Goal: Obtain resource: Download file/media

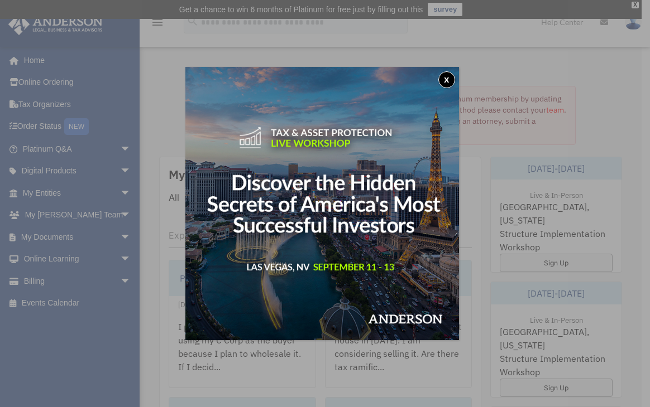
click at [446, 78] on button "x" at bounding box center [446, 79] width 17 height 17
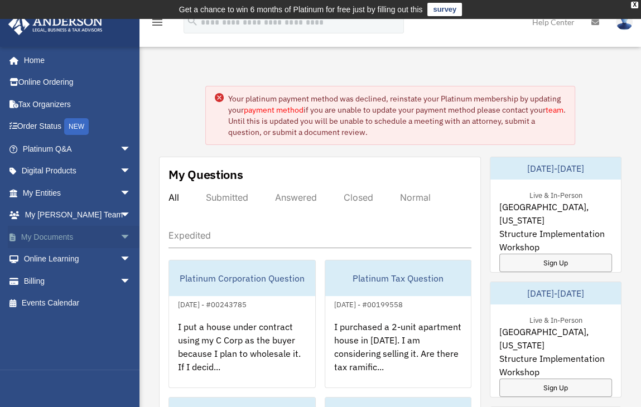
click at [50, 238] on link "My Documents arrow_drop_down" at bounding box center [78, 237] width 140 height 22
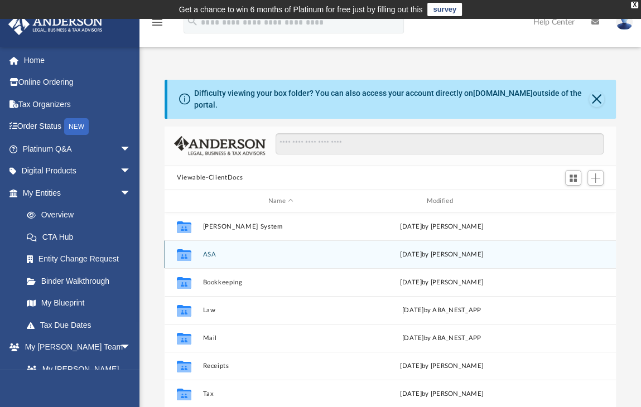
scroll to position [20, 0]
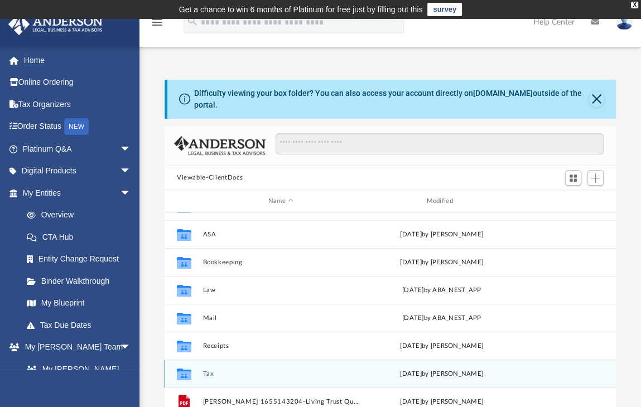
click at [224, 360] on div "Collaborated Folder Tax [DATE] by [PERSON_NAME]" at bounding box center [390, 374] width 451 height 28
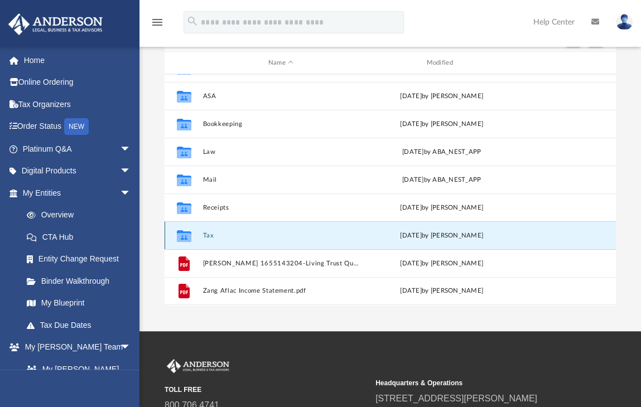
scroll to position [148, 0]
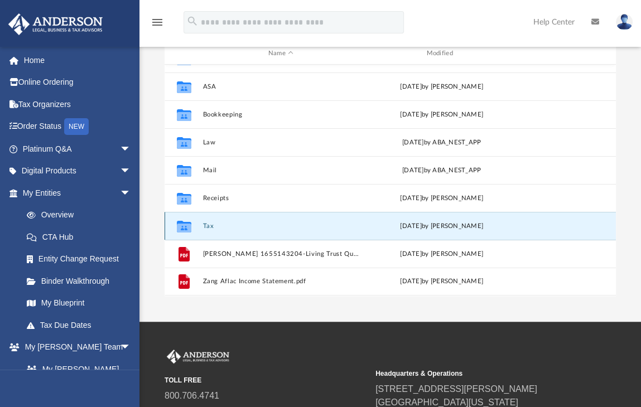
click at [236, 214] on div "Collaborated Folder Tax [DATE] by [PERSON_NAME]" at bounding box center [390, 226] width 451 height 28
click at [236, 213] on div "Collaborated Folder Tax [DATE] by [PERSON_NAME]" at bounding box center [390, 226] width 451 height 28
click at [208, 214] on div "Collaborated Folder Tax [DATE] by [PERSON_NAME]" at bounding box center [390, 226] width 451 height 28
click at [257, 222] on div "Collaborated Folder Tax [DATE] by [PERSON_NAME]" at bounding box center [390, 226] width 451 height 28
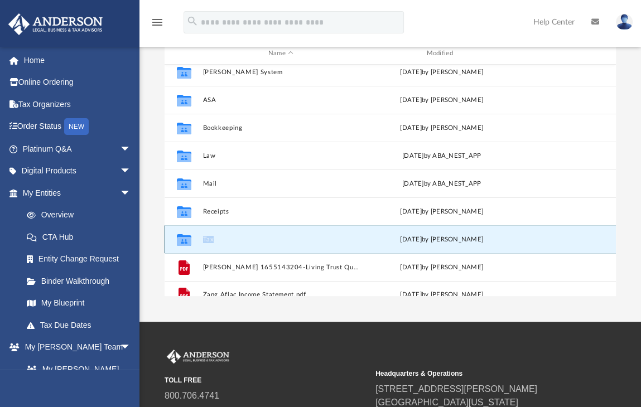
scroll to position [0, 0]
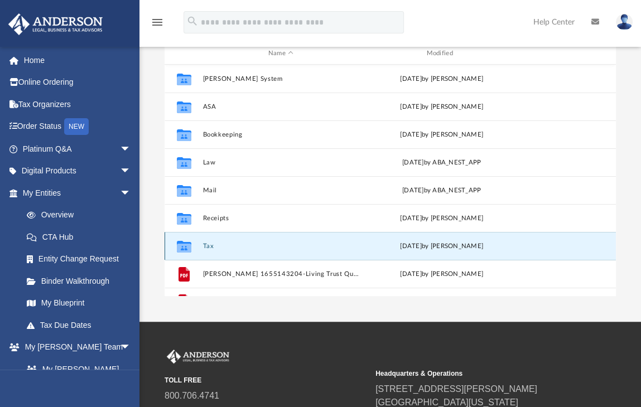
click at [179, 244] on icon "grid" at bounding box center [184, 248] width 15 height 9
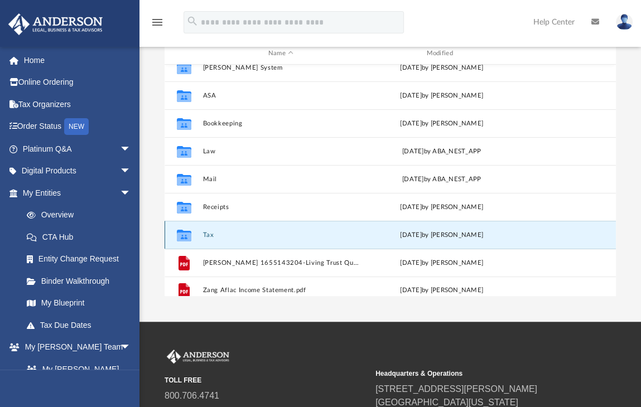
scroll to position [20, 0]
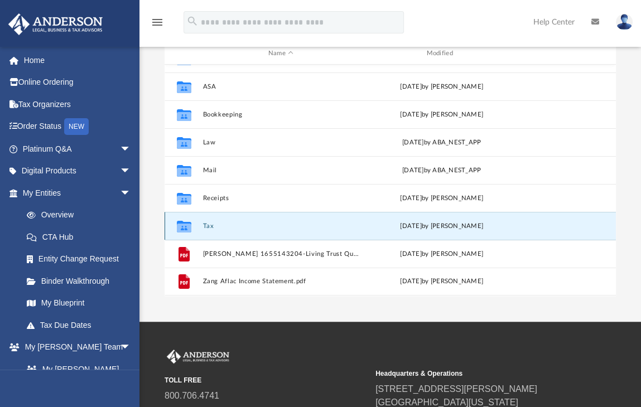
click at [230, 223] on button "Tax" at bounding box center [281, 226] width 156 height 7
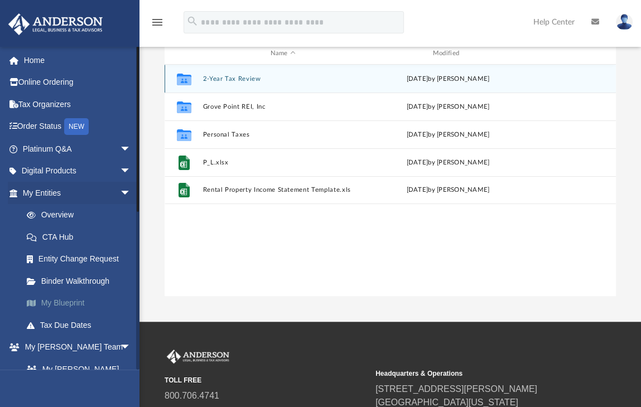
scroll to position [112, 0]
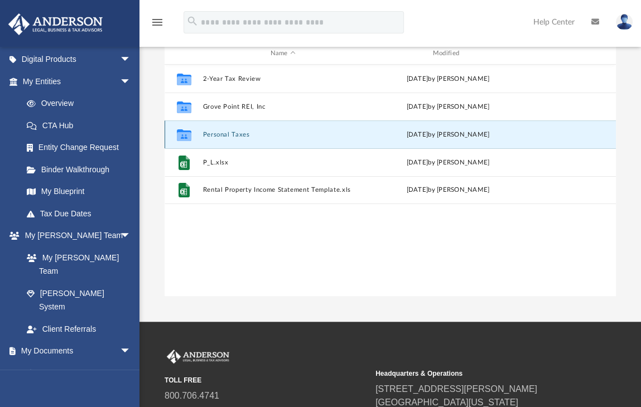
click at [247, 131] on button "Personal Taxes" at bounding box center [283, 134] width 160 height 7
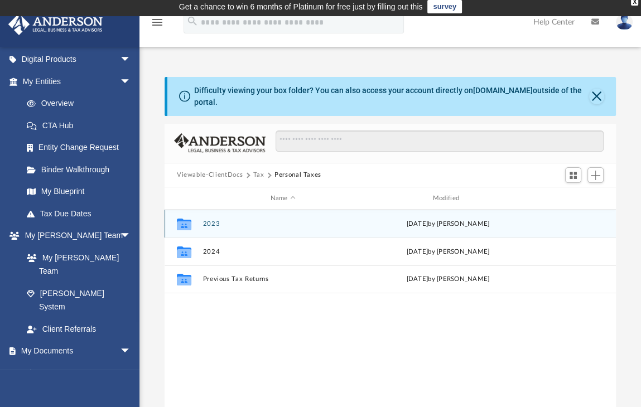
scroll to position [0, 0]
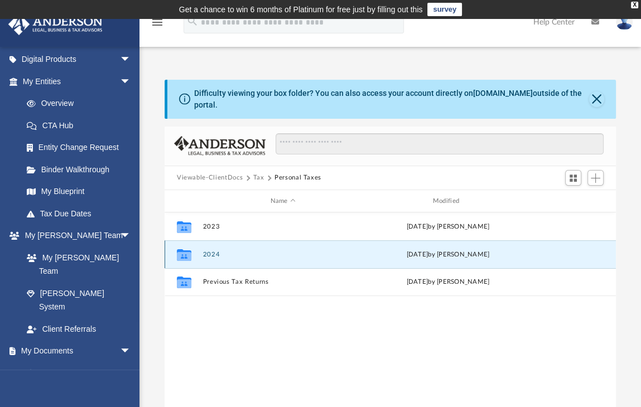
click at [211, 251] on button "2024" at bounding box center [283, 254] width 160 height 7
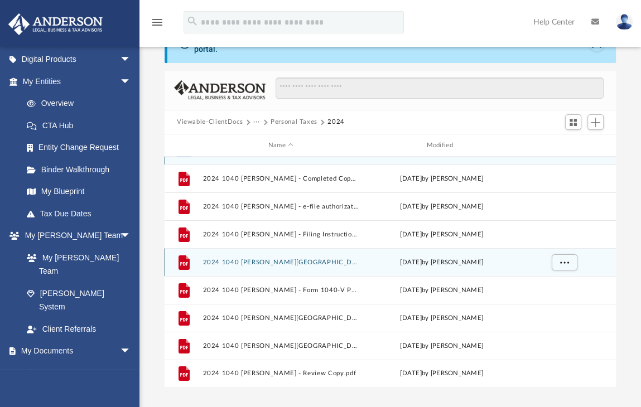
scroll to position [112, 0]
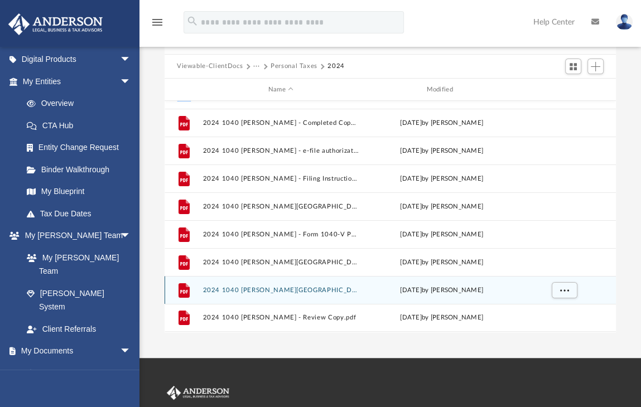
click at [313, 287] on button "2024 1040 Zang, Charlotte - MD Estimated payment voucher.pdf" at bounding box center [281, 290] width 156 height 7
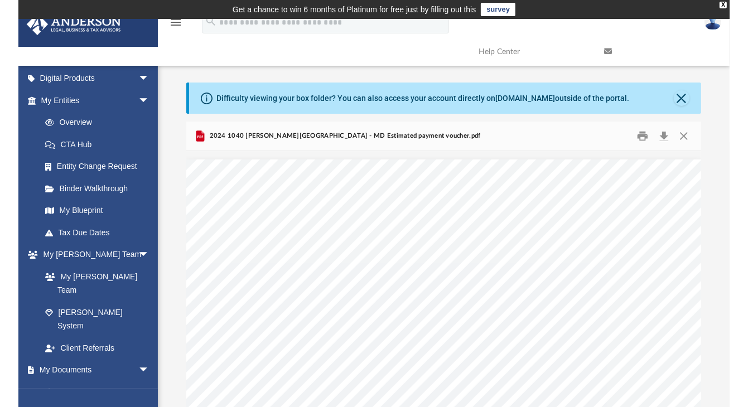
scroll to position [245, 539]
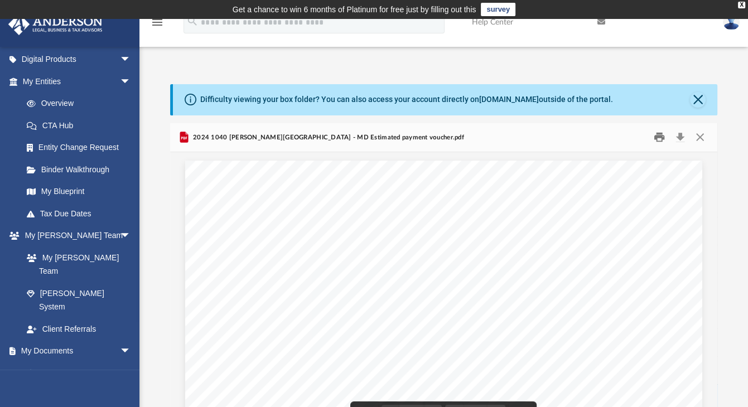
click at [649, 135] on button "Print" at bounding box center [659, 137] width 22 height 17
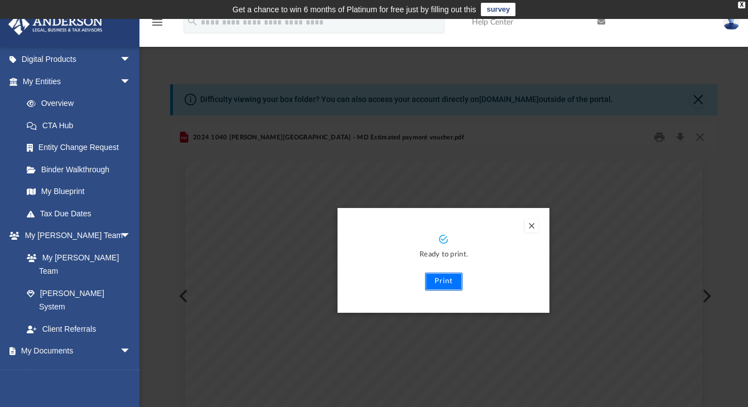
click at [446, 279] on button "Print" at bounding box center [443, 282] width 37 height 18
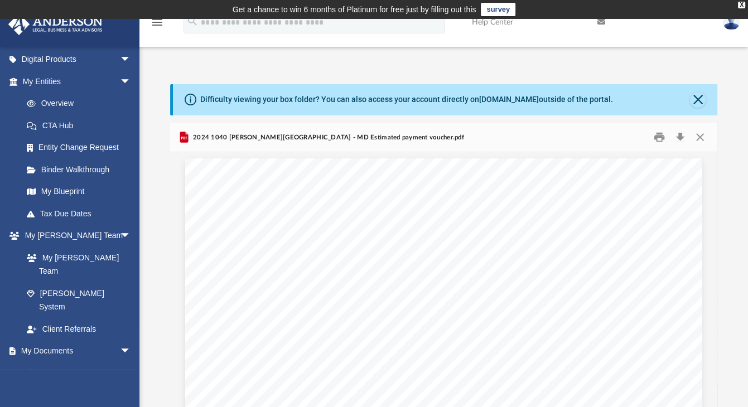
scroll to position [0, 0]
click at [649, 133] on button "Close" at bounding box center [700, 137] width 20 height 17
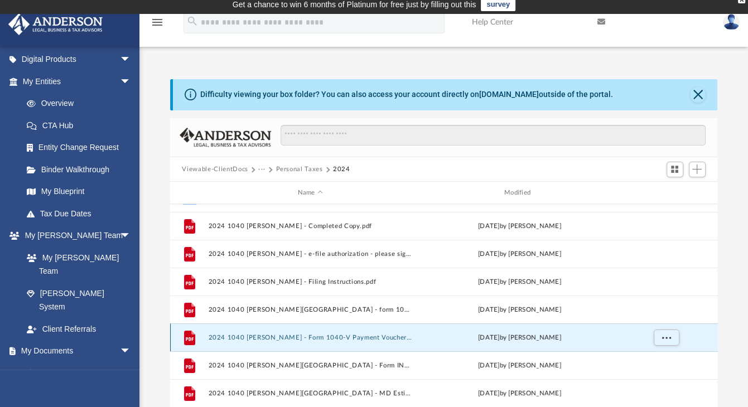
click at [277, 335] on button "2024 1040 Zang, Charlotte - Form 1040-V Payment Voucher.pdf" at bounding box center [310, 337] width 204 height 7
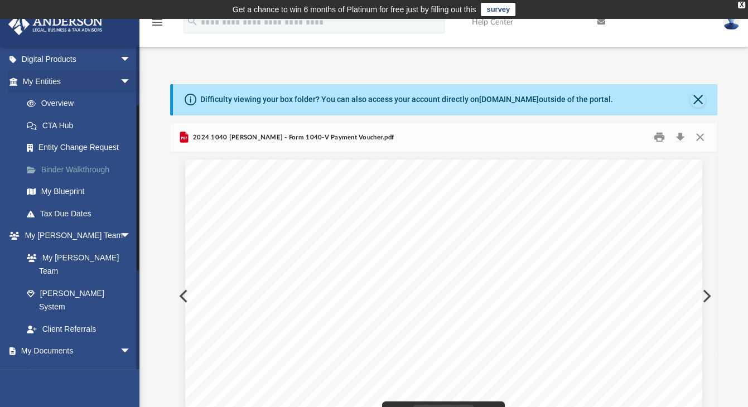
scroll to position [0, 0]
click at [649, 94] on button "Close" at bounding box center [698, 100] width 16 height 16
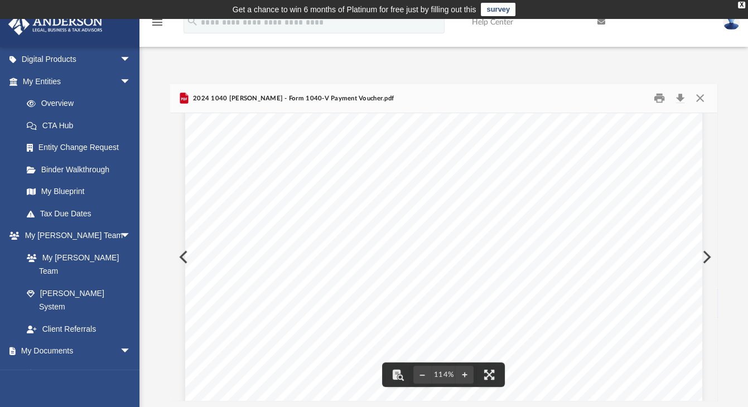
scroll to position [175, 0]
click at [649, 99] on button "Close" at bounding box center [700, 98] width 20 height 17
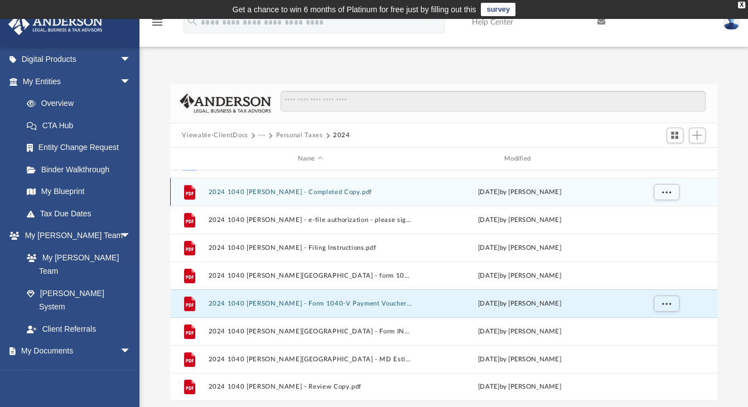
click at [276, 195] on button "2024 1040 Zang, Charlotte - Completed Copy.pdf" at bounding box center [310, 192] width 204 height 7
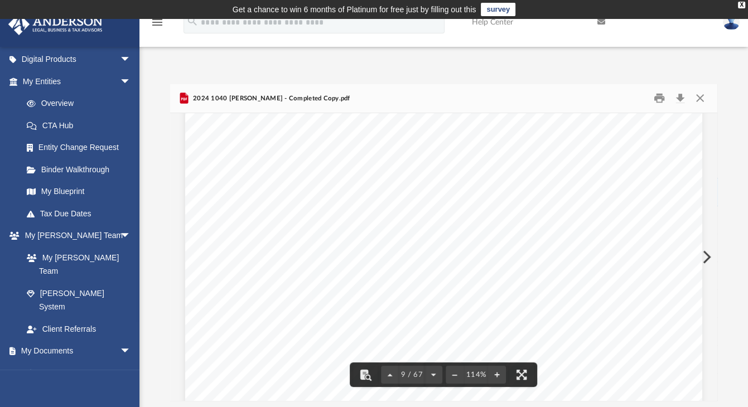
scroll to position [5078, 0]
click at [649, 97] on button "Print" at bounding box center [659, 98] width 22 height 17
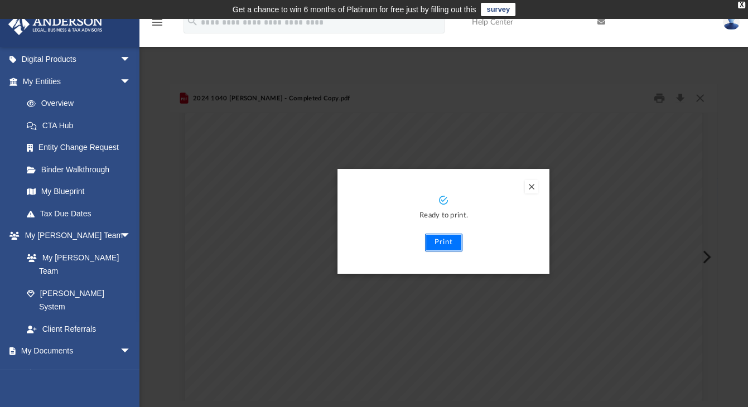
click at [448, 246] on button "Print" at bounding box center [443, 243] width 37 height 18
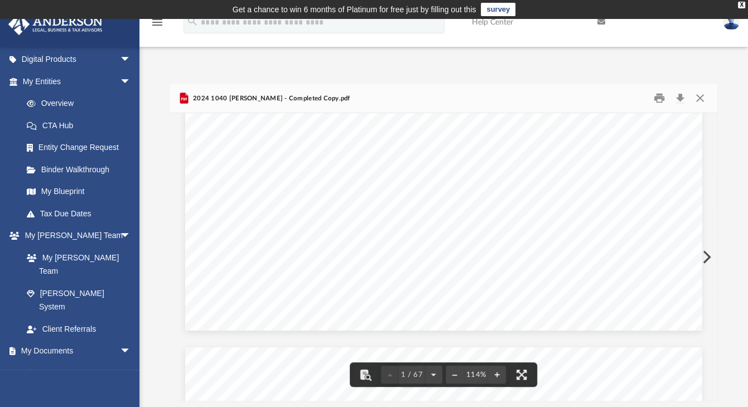
scroll to position [0, 0]
click at [649, 95] on button "Close" at bounding box center [700, 98] width 20 height 17
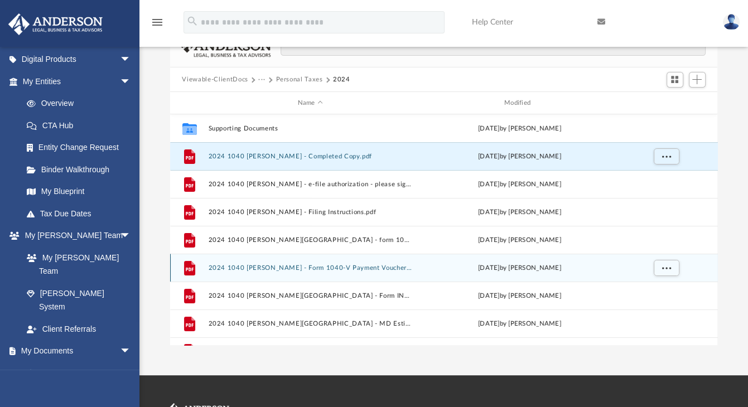
scroll to position [20, 0]
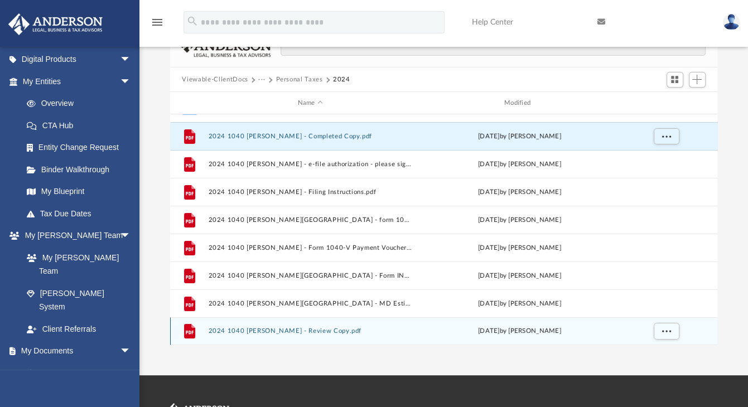
click at [235, 329] on button "2024 1040 Zang, Charlotte - Review Copy.pdf" at bounding box center [310, 331] width 204 height 7
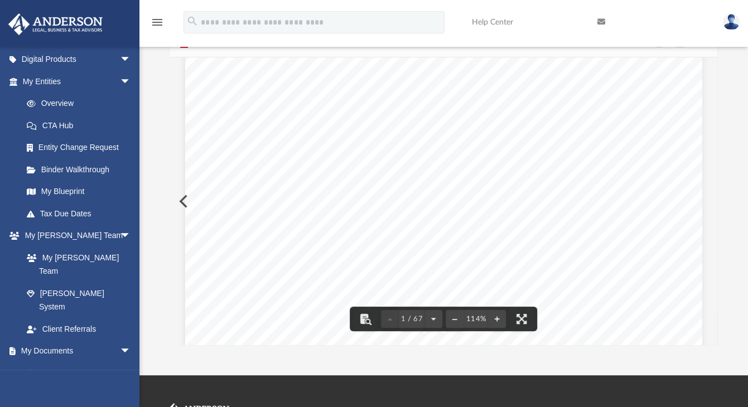
scroll to position [0, 0]
click at [185, 198] on div "426340 04-01-24 REVIEW COPY ANDERSON GLOBAL BUSINESS GROUP, LLC 3225 MCLEOD DRI…" at bounding box center [443, 401] width 517 height 670
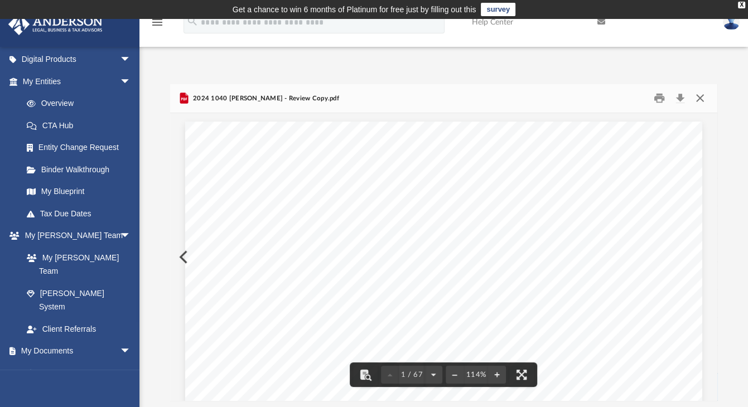
click at [649, 99] on button "Close" at bounding box center [700, 98] width 20 height 17
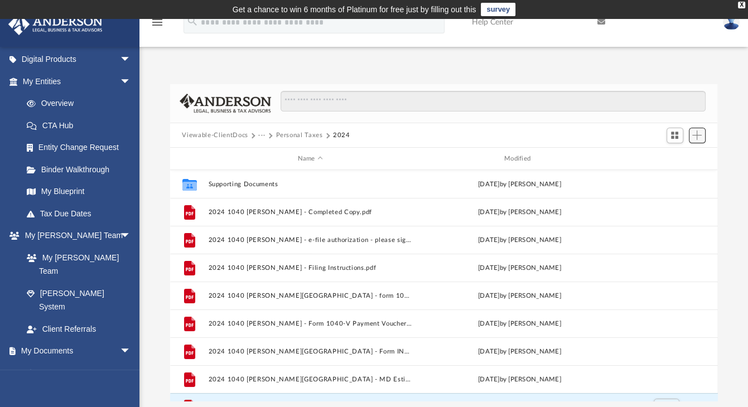
click at [649, 132] on span "Add" at bounding box center [697, 135] width 9 height 9
click at [617, 129] on div "Viewable-ClientDocs ··· Personal Taxes 2024" at bounding box center [444, 135] width 548 height 25
click at [49, 362] on link "Box" at bounding box center [82, 373] width 132 height 22
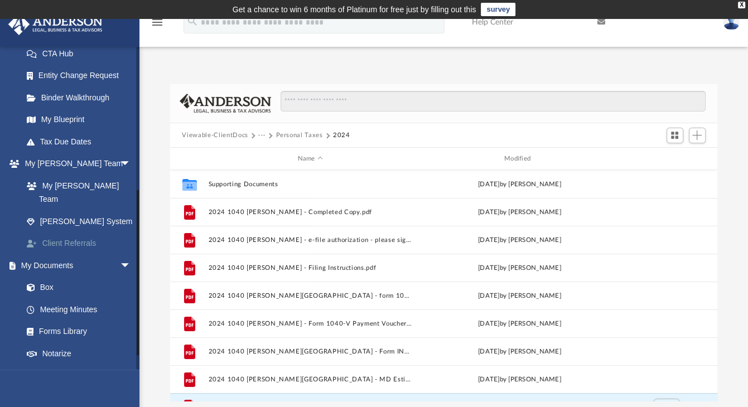
scroll to position [279, 0]
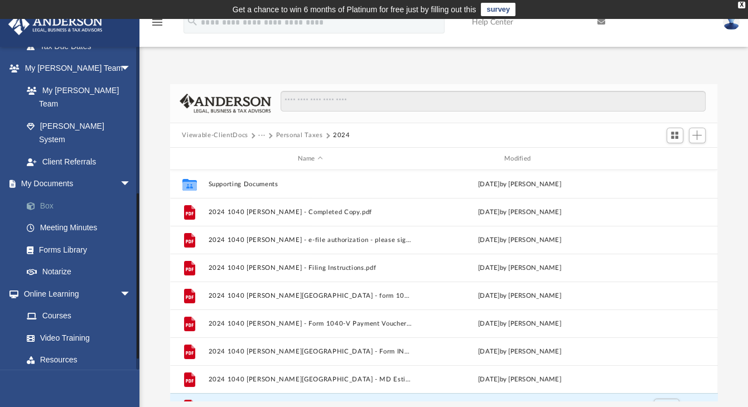
click at [50, 195] on link "Box" at bounding box center [82, 206] width 132 height 22
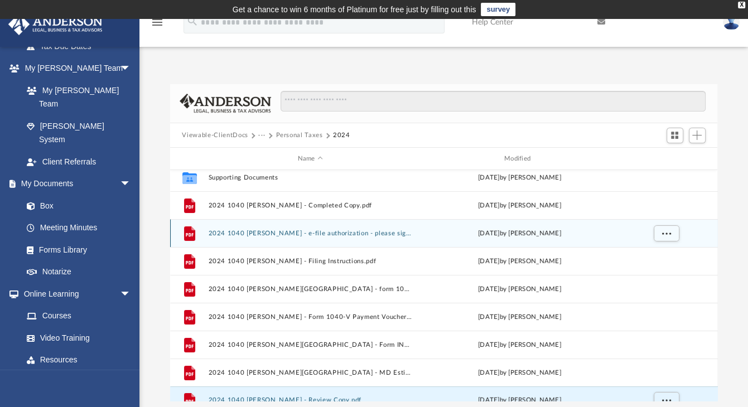
scroll to position [0, 0]
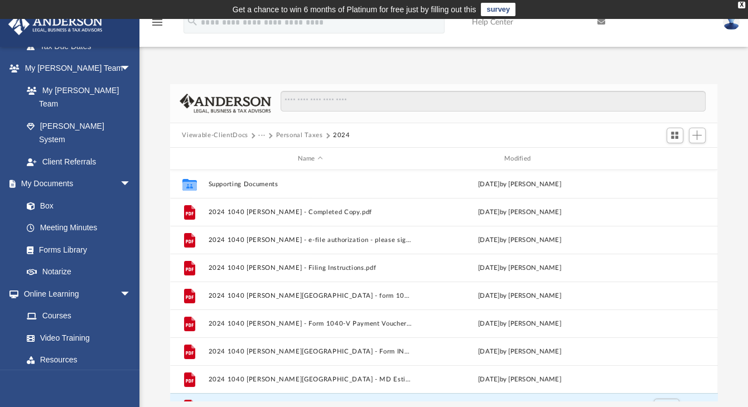
click at [310, 132] on button "Personal Taxes" at bounding box center [299, 136] width 47 height 10
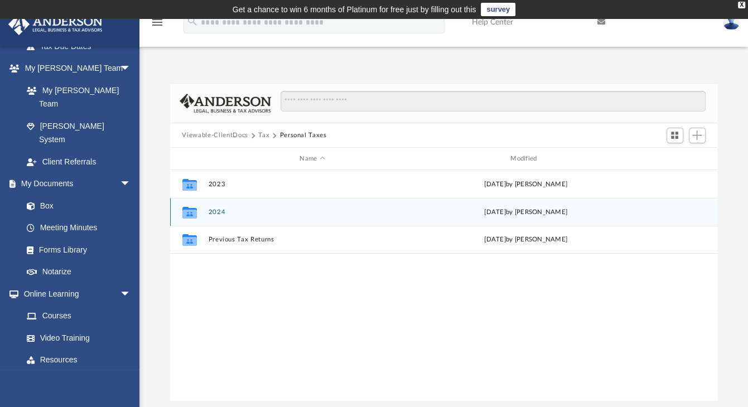
click at [217, 216] on div "Collaborated Folder 2024 Fri Feb 28 2025 by Jasmine Splunge" at bounding box center [444, 212] width 548 height 28
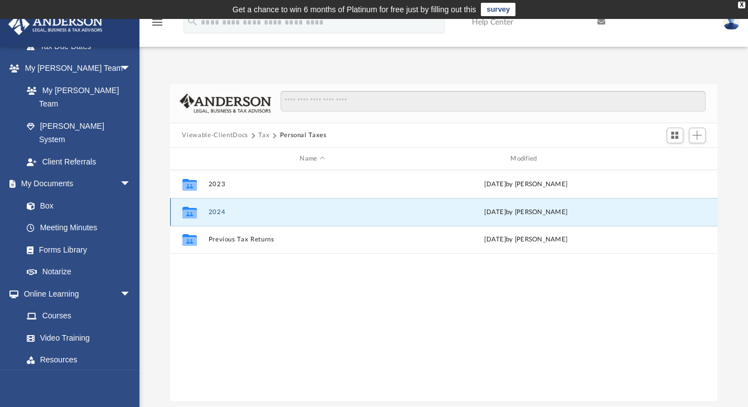
click at [217, 215] on button "2024" at bounding box center [312, 212] width 209 height 7
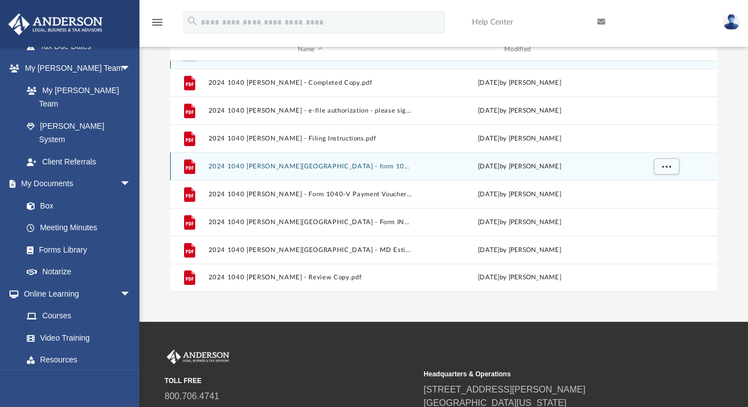
scroll to position [112, 0]
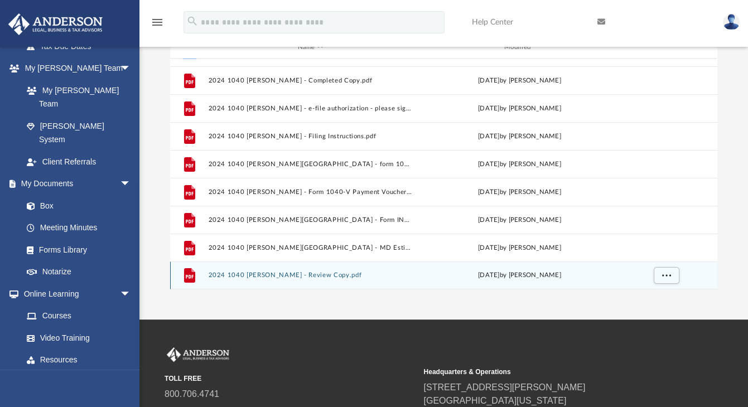
click at [316, 272] on button "2024 1040 Zang, Charlotte - Review Copy.pdf" at bounding box center [310, 275] width 204 height 7
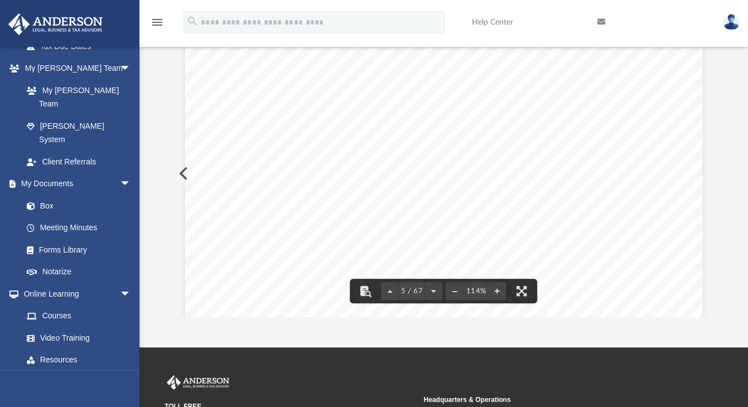
scroll to position [3237, 0]
